Goal: Task Accomplishment & Management: Manage account settings

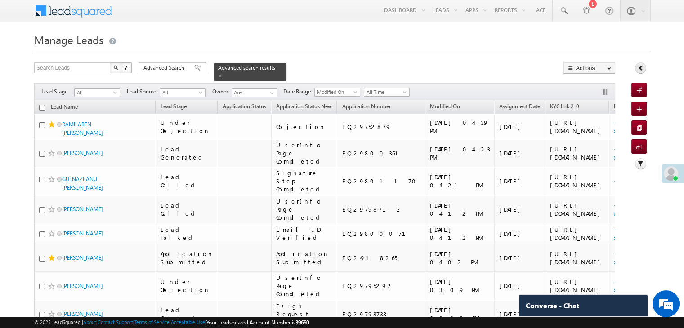
click at [639, 69] on icon at bounding box center [641, 68] width 6 height 6
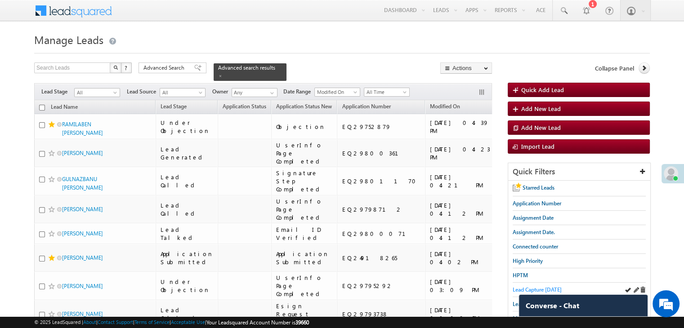
click at [536, 287] on span "Lead Capture [DATE]" at bounding box center [537, 290] width 49 height 7
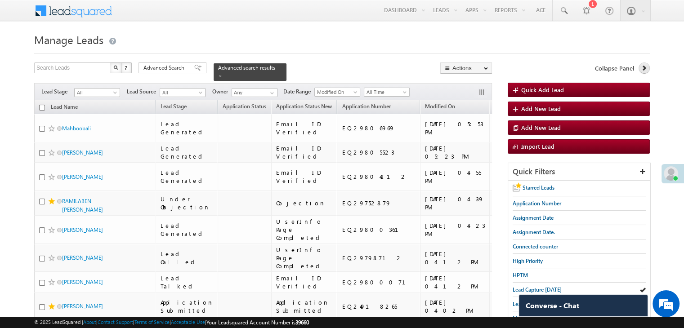
click at [640, 69] on link at bounding box center [644, 68] width 11 height 11
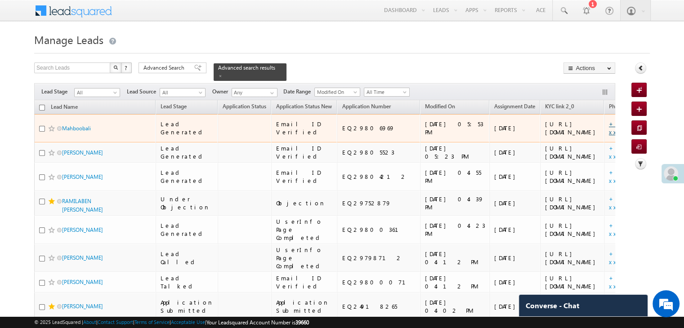
click at [609, 135] on link "+xx-xxxxxxxx22" at bounding box center [633, 128] width 49 height 16
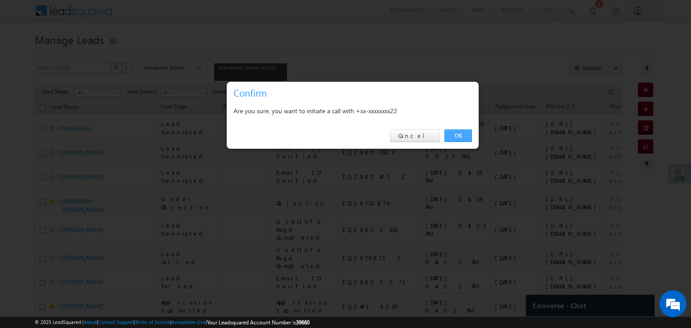
click at [463, 132] on link "OK" at bounding box center [457, 136] width 27 height 13
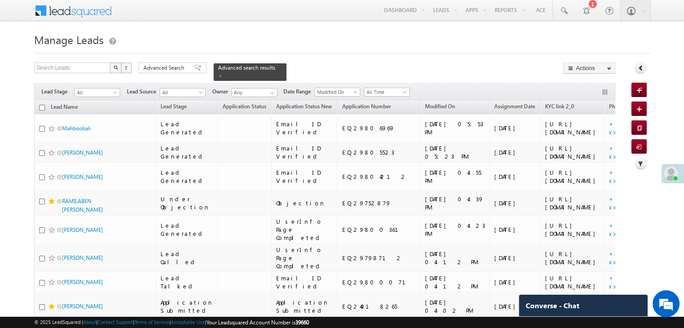
drag, startPoint x: 283, startPoint y: 163, endPoint x: 116, endPoint y: 47, distance: 203.4
click at [116, 47] on h1 "Manage Leads" at bounding box center [342, 39] width 616 height 18
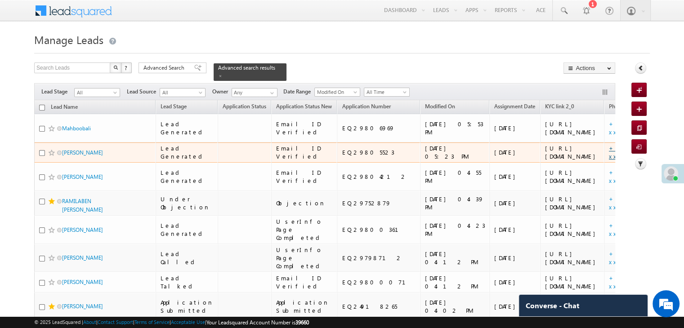
click at [609, 160] on link "+xx-xxxxxxxx86" at bounding box center [631, 152] width 44 height 16
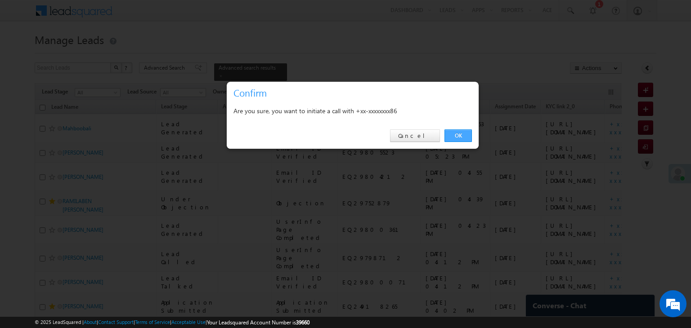
click at [464, 135] on link "OK" at bounding box center [457, 136] width 27 height 13
